Goal: Transaction & Acquisition: Purchase product/service

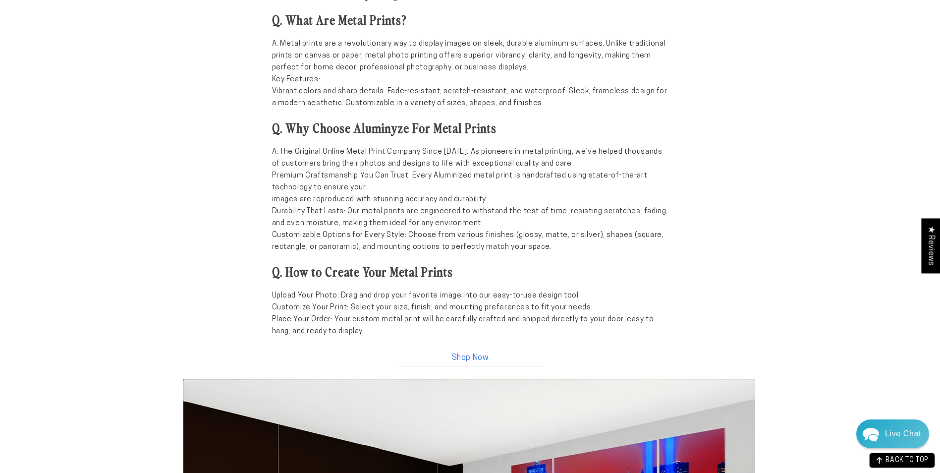
scroll to position [926, 0]
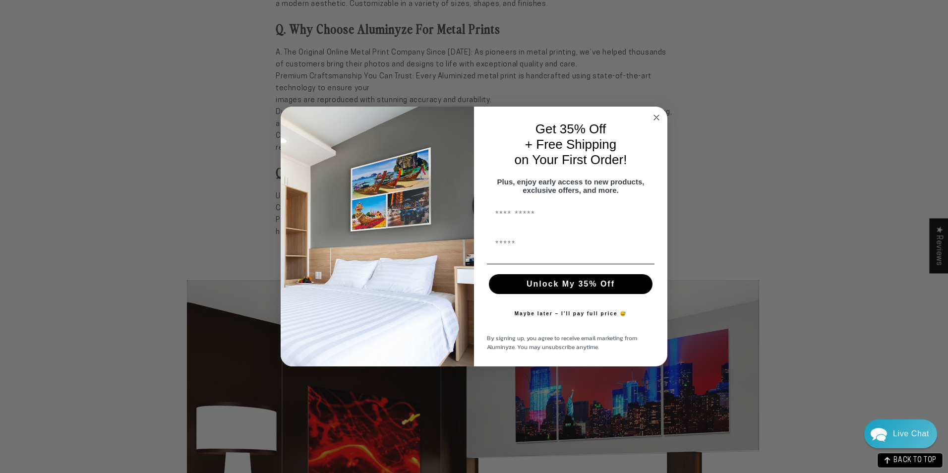
click at [655, 113] on circle "Close dialog" at bounding box center [656, 117] width 11 height 11
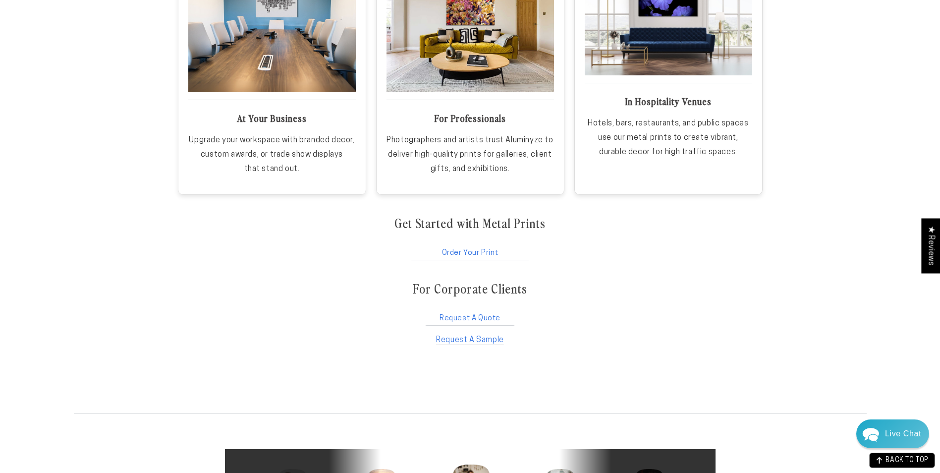
scroll to position [1751, 0]
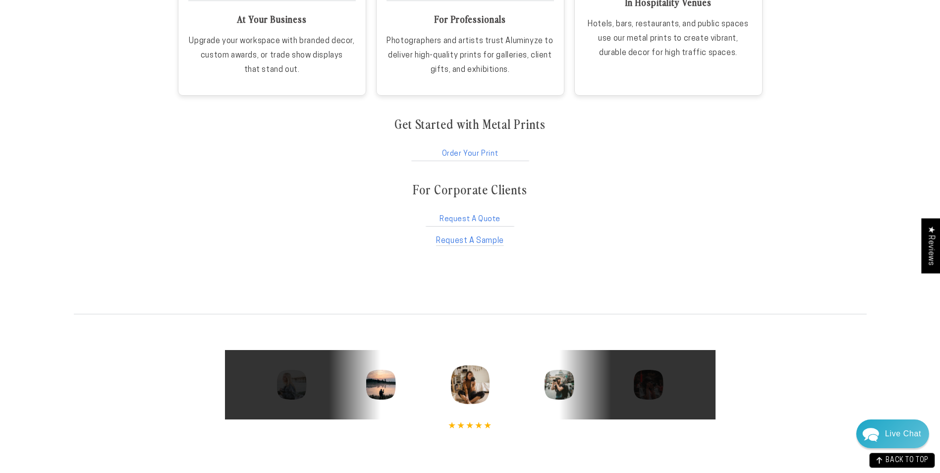
click at [479, 152] on link "Order Your Print" at bounding box center [470, 151] width 121 height 19
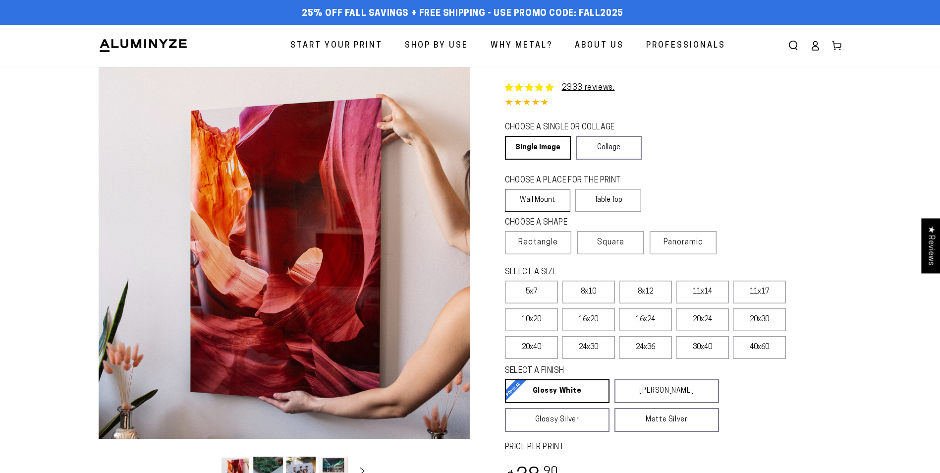
select select "**********"
click at [586, 293] on label "8x10" at bounding box center [588, 292] width 53 height 23
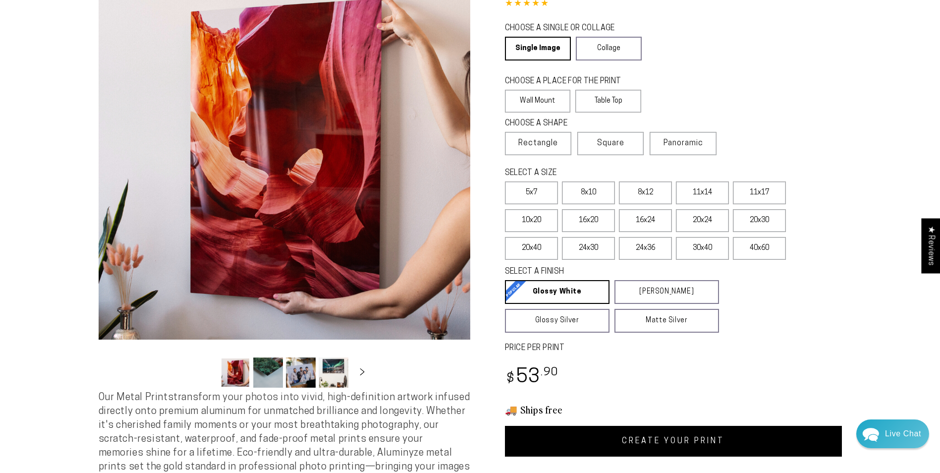
scroll to position [132, 0]
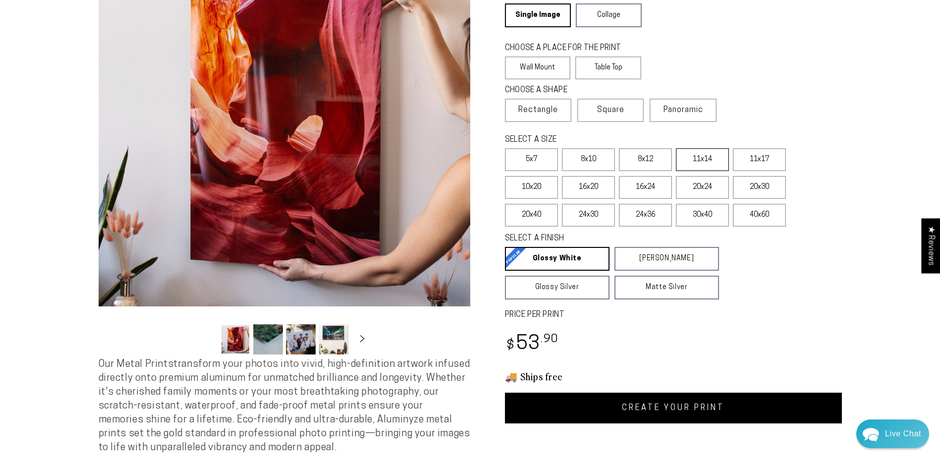
click at [705, 161] on label "11x14" at bounding box center [702, 159] width 53 height 23
